Goal: Navigation & Orientation: Find specific page/section

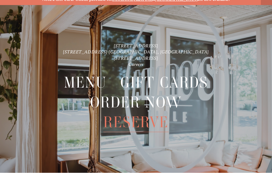
scroll to position [7, 0]
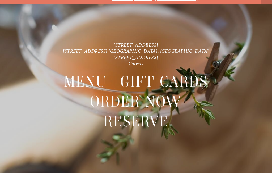
click at [260, 18] on header "Menu Order Now Visit Gallery 0" at bounding box center [135, 7] width 255 height 40
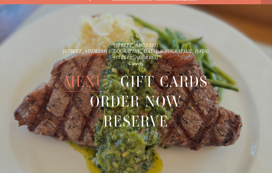
scroll to position [-12, 0]
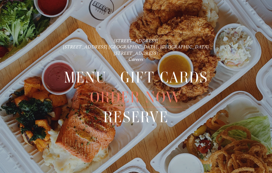
scroll to position [0, 0]
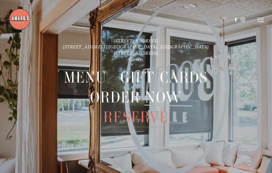
click at [261, 16] on header "Menu Order Now Visit Gallery 0" at bounding box center [135, 20] width 255 height 40
click at [258, 21] on icon at bounding box center [260, 20] width 6 height 5
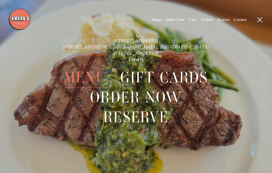
click at [155, 18] on span "Menu" at bounding box center [156, 20] width 10 height 5
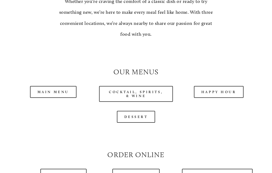
scroll to position [398, 0]
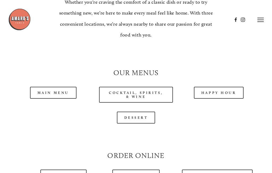
click at [64, 90] on link "Main Menu" at bounding box center [53, 93] width 46 height 12
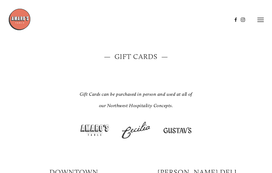
click at [258, 18] on icon at bounding box center [260, 20] width 6 height 5
click at [157, 20] on span "Menu" at bounding box center [156, 20] width 10 height 5
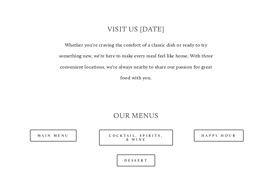
scroll to position [355, 0]
click at [57, 131] on link "Main Menu" at bounding box center [53, 136] width 46 height 12
